Goal: Information Seeking & Learning: Find contact information

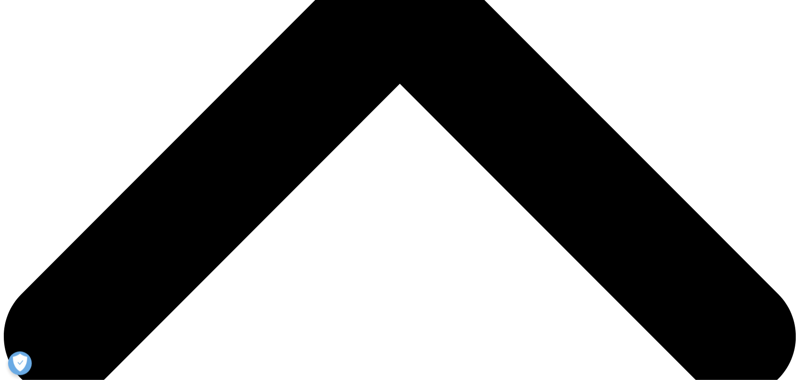
scroll to position [55, 0]
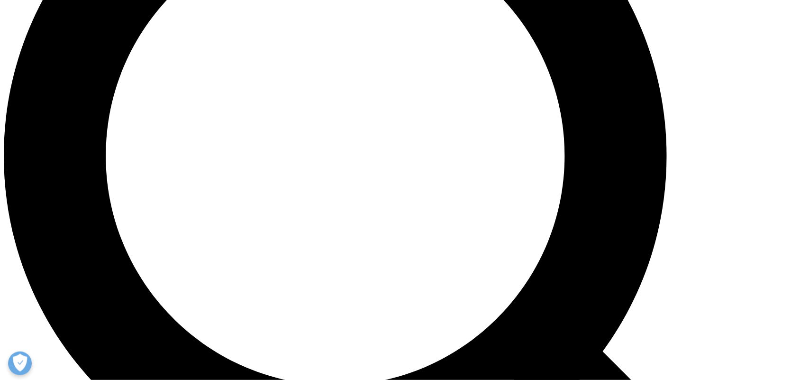
scroll to position [1070, 0]
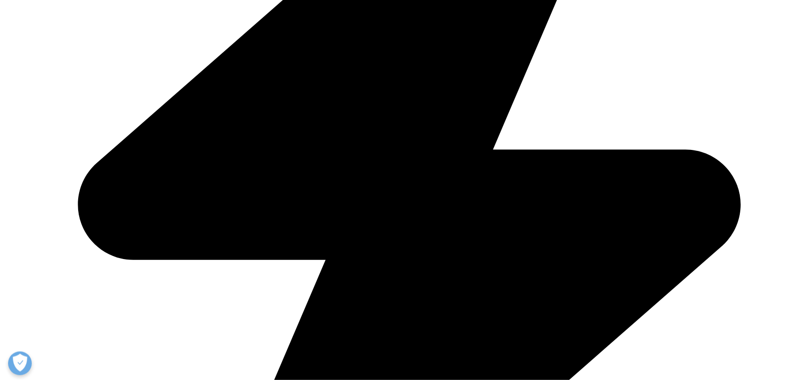
scroll to position [843, 0]
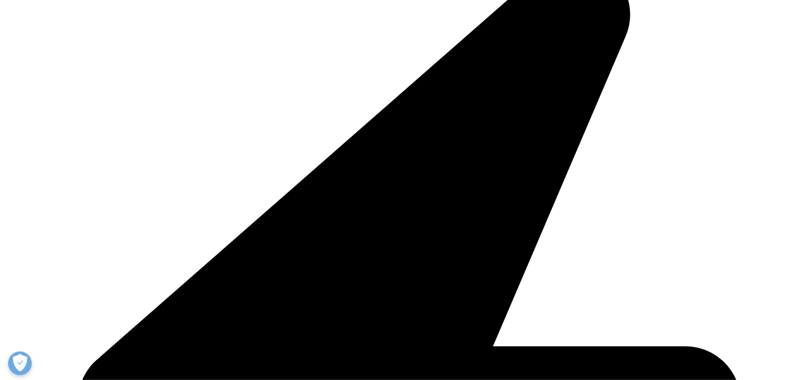
scroll to position [1595, 0]
